Goal: Transaction & Acquisition: Purchase product/service

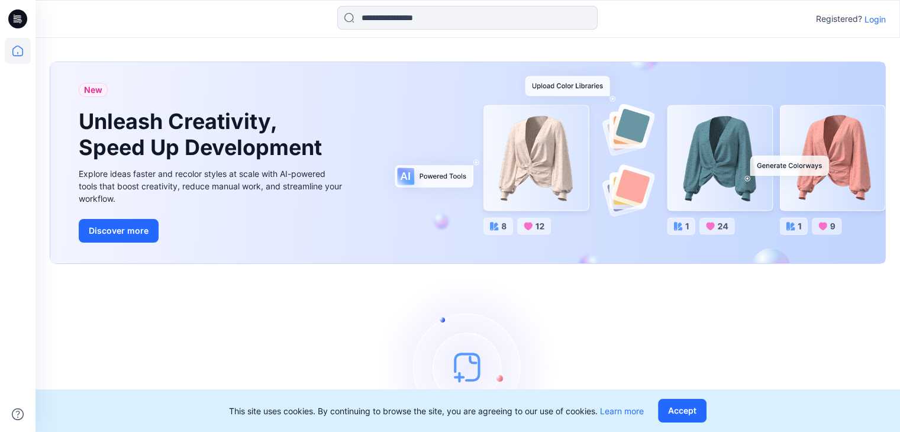
click at [878, 18] on p "Login" at bounding box center [875, 19] width 21 height 12
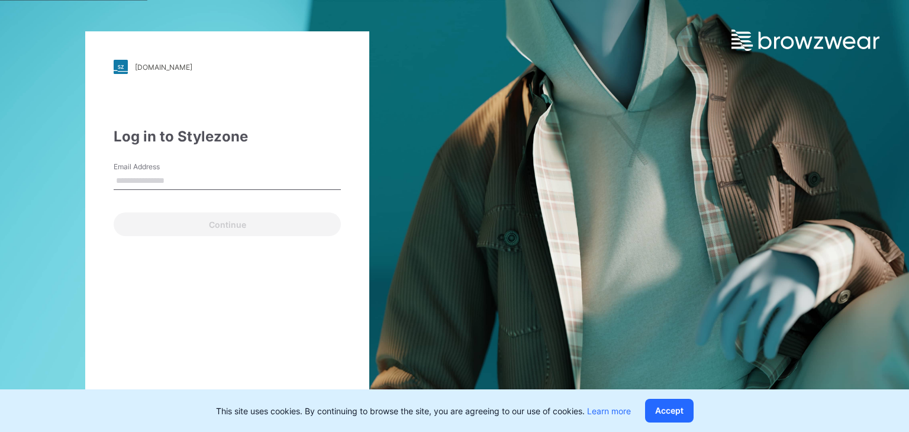
type input "**********"
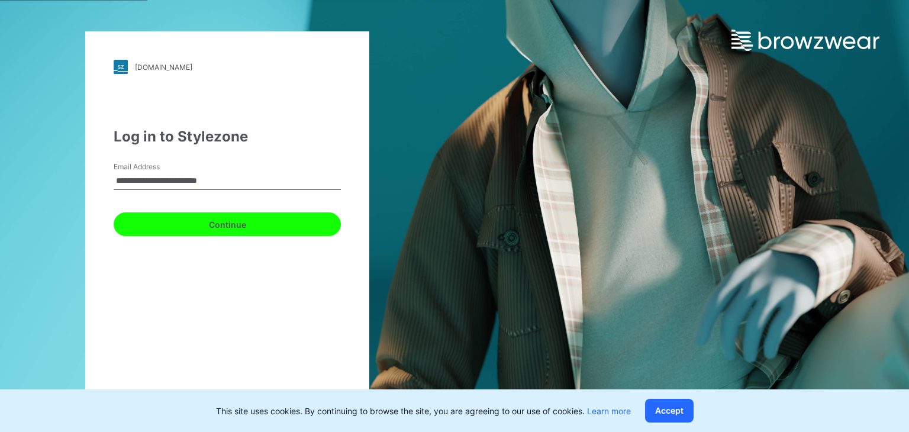
click at [232, 226] on button "Continue" at bounding box center [227, 225] width 227 height 24
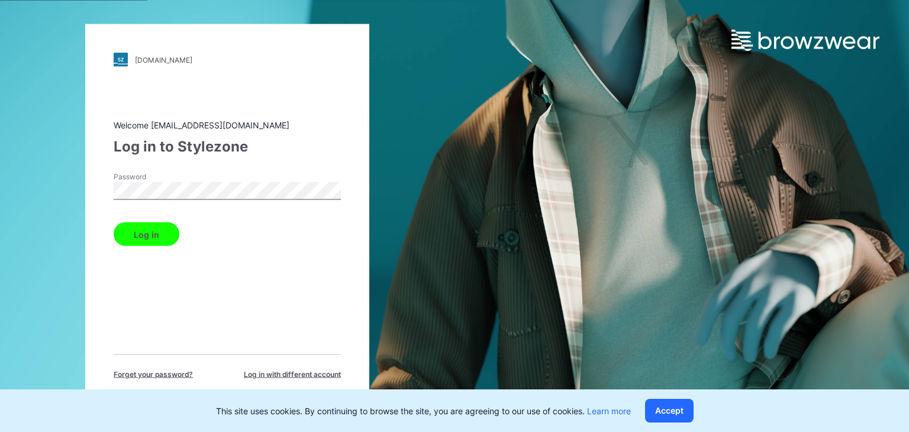
click at [146, 236] on button "Log in" at bounding box center [147, 235] width 66 height 24
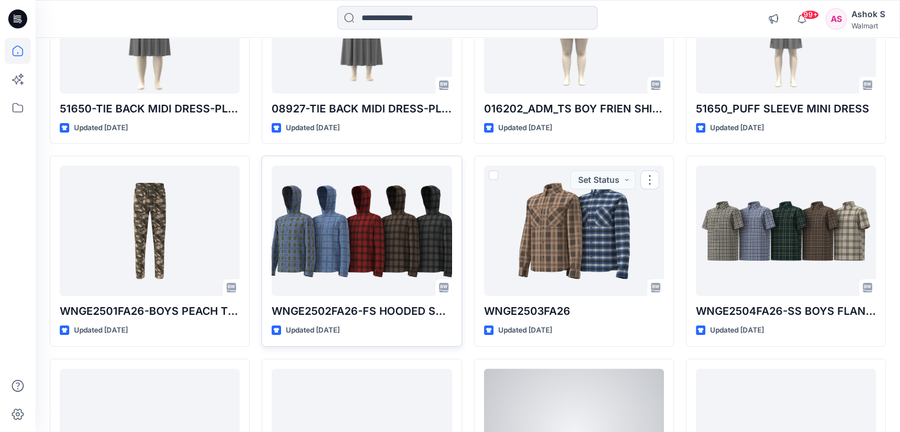
scroll to position [237, 0]
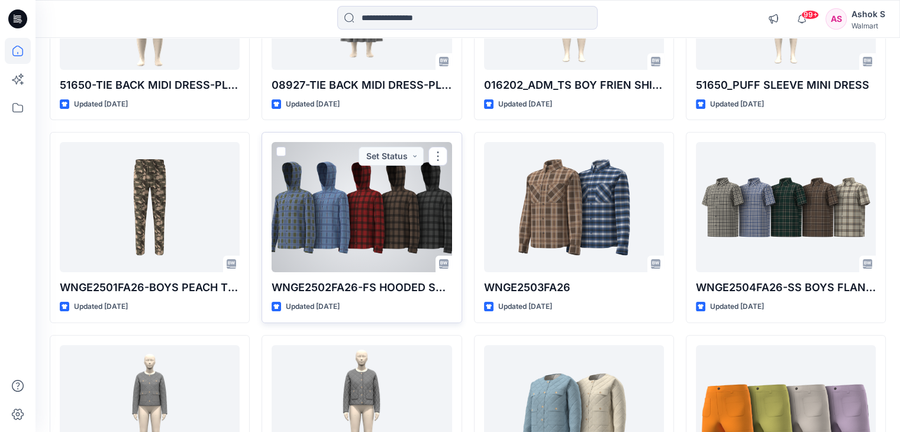
click at [330, 217] on div at bounding box center [362, 207] width 180 height 130
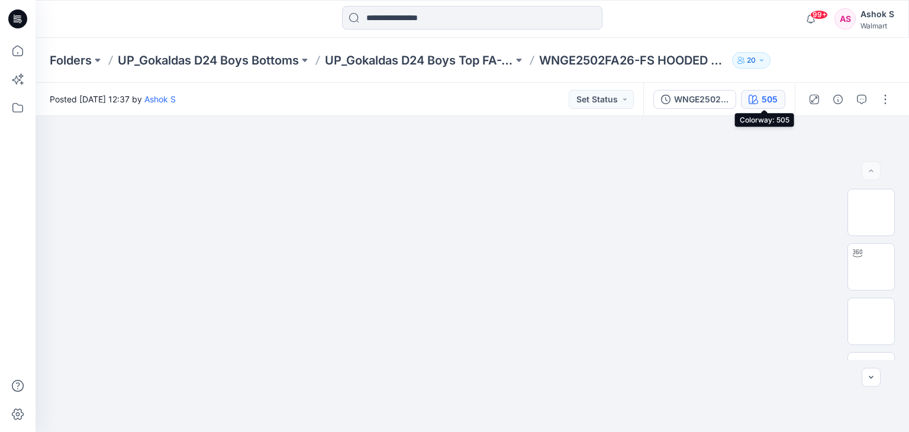
click at [767, 100] on div "505" at bounding box center [770, 99] width 16 height 13
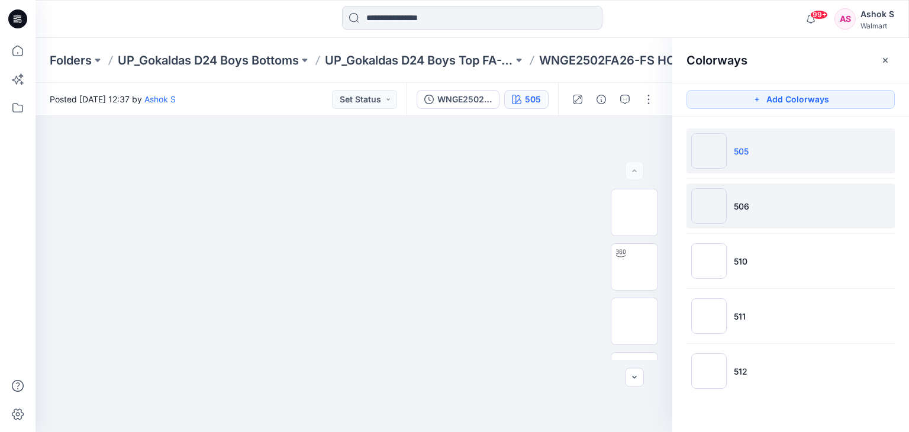
click at [744, 215] on li "506" at bounding box center [791, 206] width 208 height 45
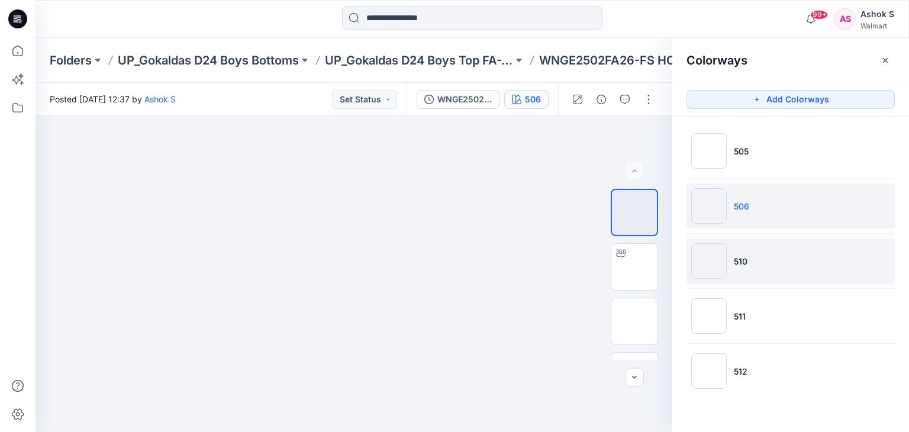
click at [732, 263] on li "510" at bounding box center [791, 261] width 208 height 45
